Goal: Navigation & Orientation: Find specific page/section

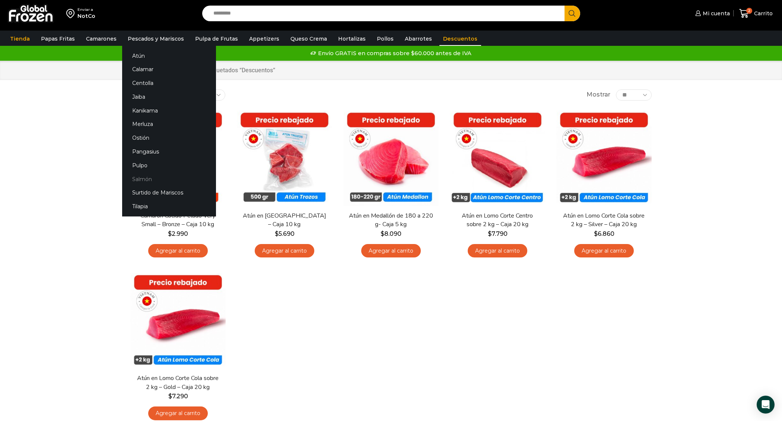
click at [137, 178] on link "Salmón" at bounding box center [169, 179] width 94 height 14
